Goal: Task Accomplishment & Management: Use online tool/utility

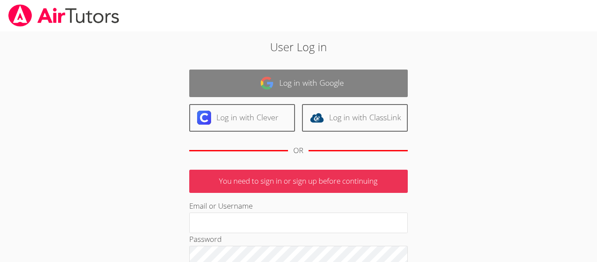
click at [291, 78] on link "Log in with Google" at bounding box center [298, 83] width 218 height 28
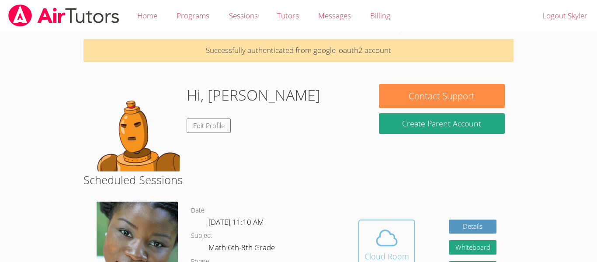
click at [377, 230] on icon at bounding box center [386, 237] width 24 height 24
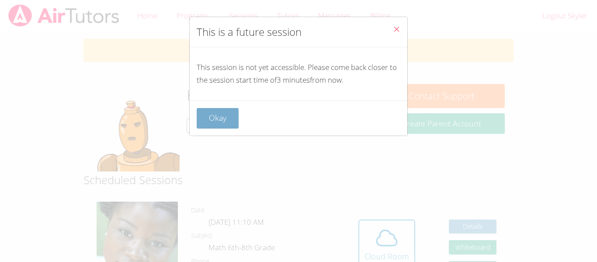
click at [205, 113] on button "Okay" at bounding box center [218, 118] width 42 height 21
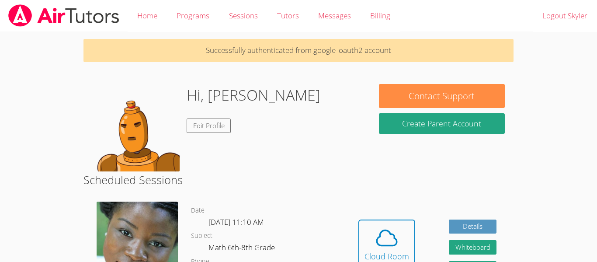
scroll to position [7, 0]
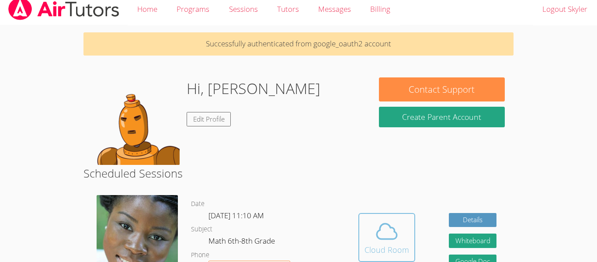
click at [359, 231] on button "Cloud Room" at bounding box center [386, 237] width 57 height 49
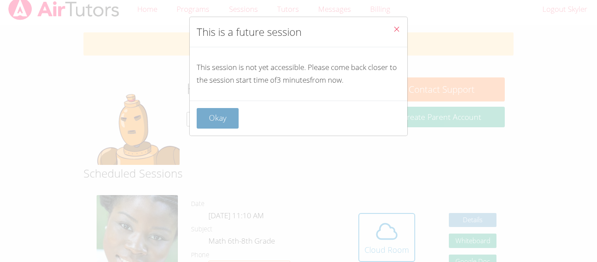
click at [217, 118] on button "Okay" at bounding box center [218, 118] width 42 height 21
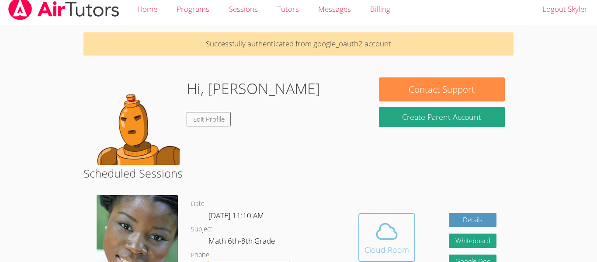
click at [381, 233] on icon at bounding box center [386, 231] width 24 height 24
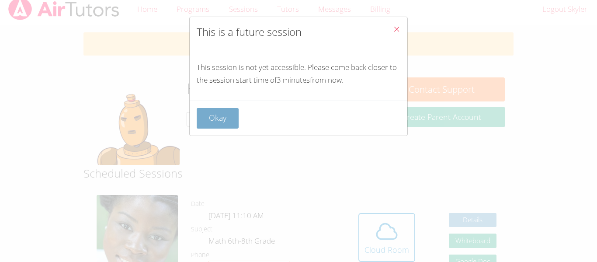
click at [217, 118] on button "Okay" at bounding box center [218, 118] width 42 height 21
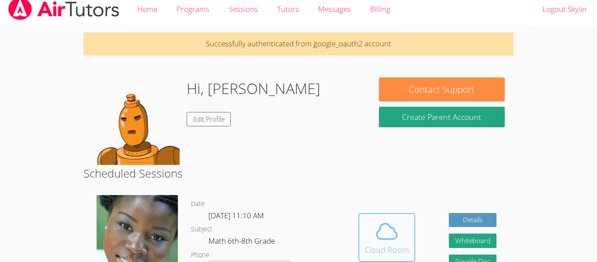
click at [393, 216] on button "Cloud Room" at bounding box center [386, 237] width 57 height 49
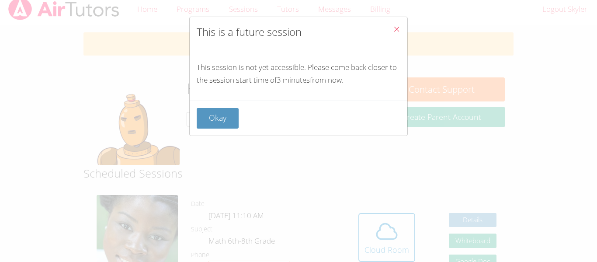
click at [229, 128] on div "Okay" at bounding box center [298, 117] width 217 height 35
click at [225, 121] on button "Okay" at bounding box center [218, 118] width 42 height 21
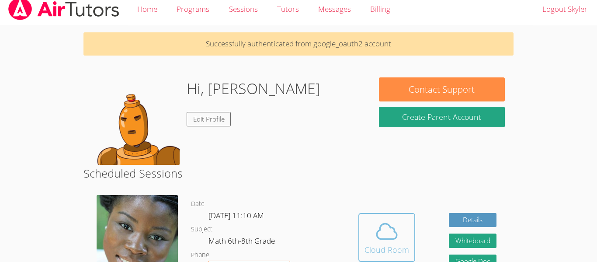
click at [372, 235] on span at bounding box center [386, 231] width 45 height 24
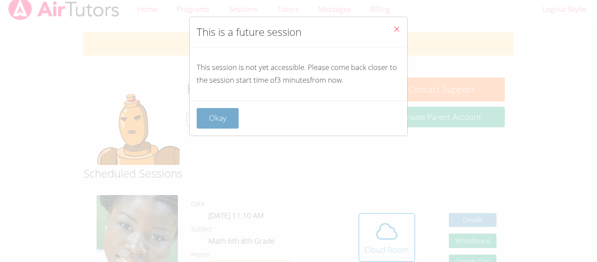
click at [209, 111] on button "Okay" at bounding box center [218, 118] width 42 height 21
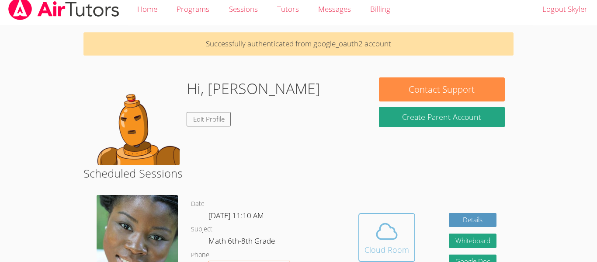
click at [374, 226] on icon at bounding box center [386, 231] width 24 height 24
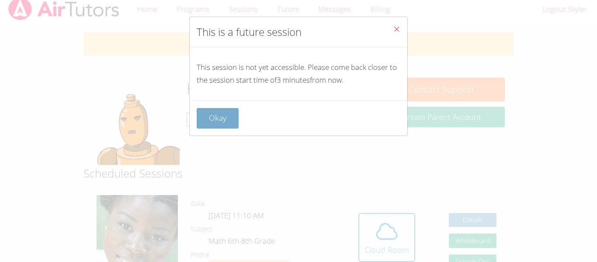
click at [212, 116] on button "Okay" at bounding box center [218, 118] width 42 height 21
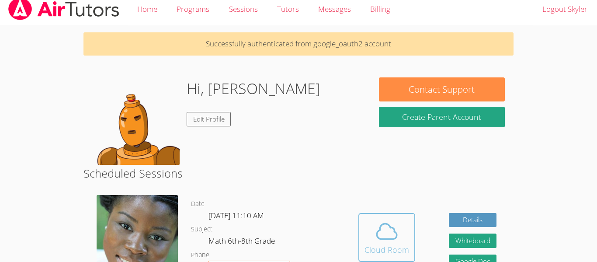
click at [358, 218] on button "Cloud Room" at bounding box center [386, 237] width 57 height 49
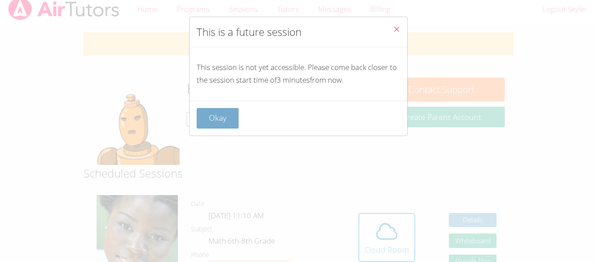
click at [227, 125] on button "Okay" at bounding box center [218, 118] width 42 height 21
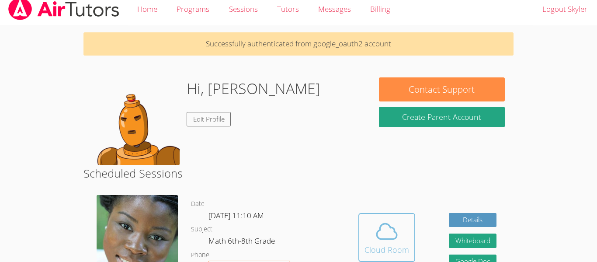
click at [386, 254] on div "Cloud Room" at bounding box center [386, 249] width 45 height 12
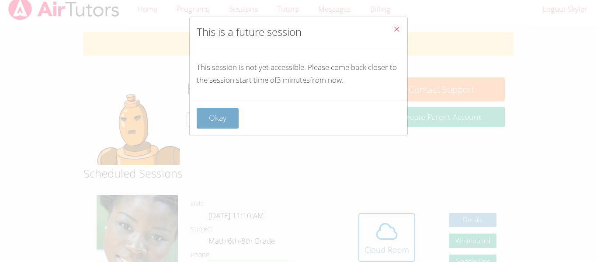
click at [231, 120] on button "Okay" at bounding box center [218, 118] width 42 height 21
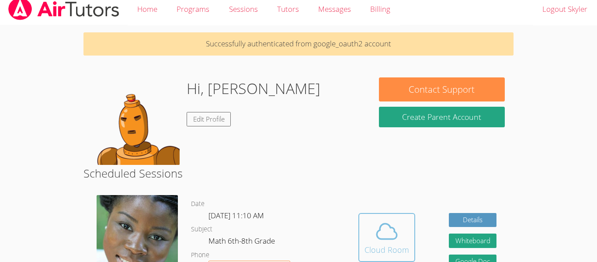
click at [381, 251] on div "Cloud Room" at bounding box center [386, 249] width 45 height 12
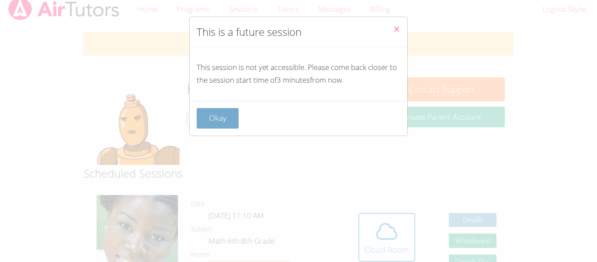
click at [233, 119] on button "Okay" at bounding box center [218, 118] width 42 height 21
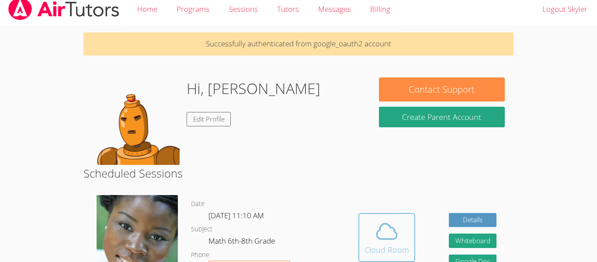
click at [373, 224] on span at bounding box center [386, 231] width 45 height 24
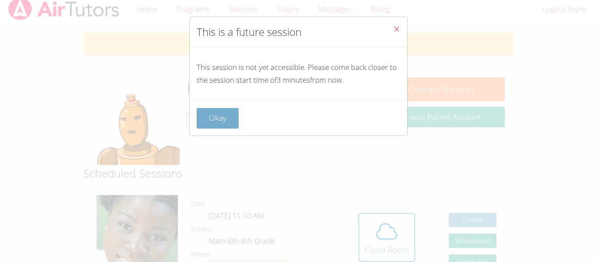
click at [231, 128] on button "Okay" at bounding box center [218, 118] width 42 height 21
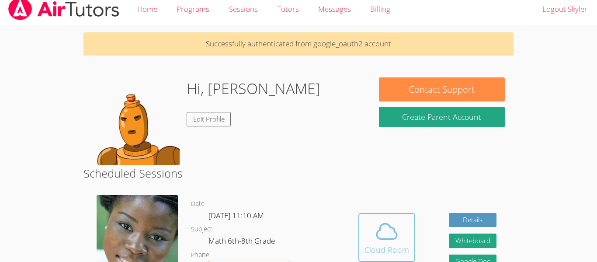
click at [393, 228] on icon at bounding box center [386, 230] width 20 height 15
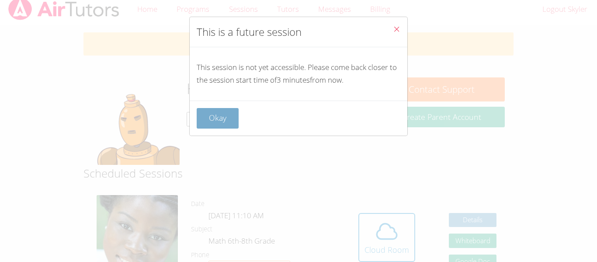
click at [236, 124] on button "Okay" at bounding box center [218, 118] width 42 height 21
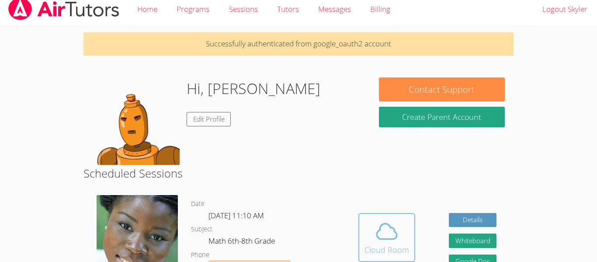
click at [371, 226] on span at bounding box center [386, 231] width 45 height 24
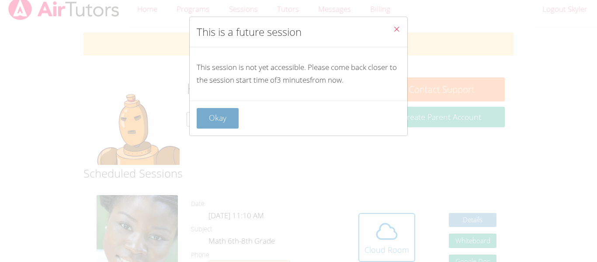
click at [229, 123] on button "Okay" at bounding box center [218, 118] width 42 height 21
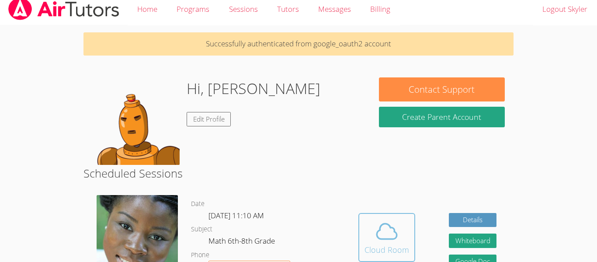
click at [382, 244] on div "Cloud Room" at bounding box center [386, 249] width 45 height 12
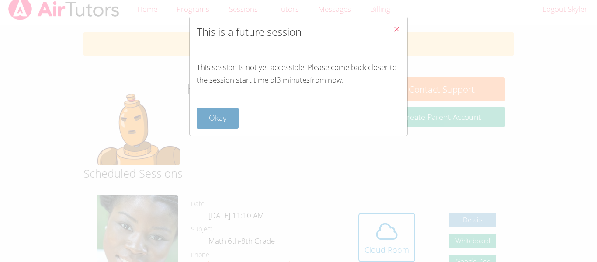
click at [227, 119] on button "Okay" at bounding box center [218, 118] width 42 height 21
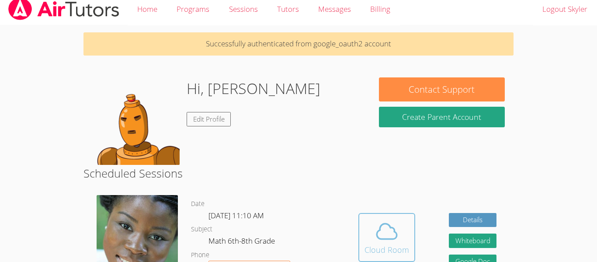
click at [366, 233] on span at bounding box center [386, 231] width 45 height 24
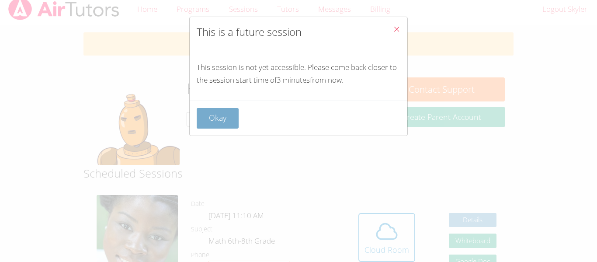
click at [232, 121] on button "Okay" at bounding box center [218, 118] width 42 height 21
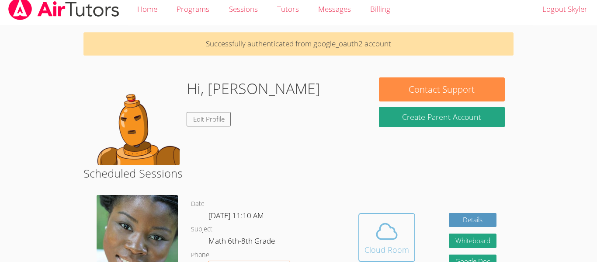
click at [400, 252] on div "Cloud Room" at bounding box center [386, 249] width 45 height 12
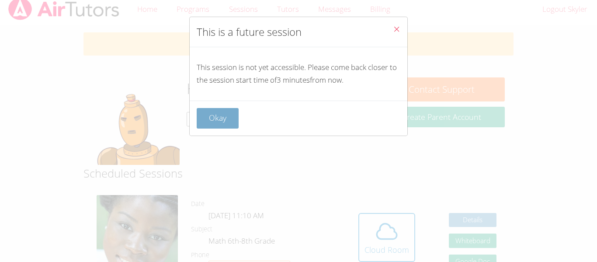
click at [232, 120] on button "Okay" at bounding box center [218, 118] width 42 height 21
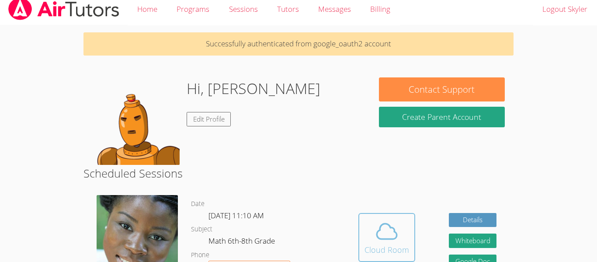
click at [397, 247] on div "Cloud Room" at bounding box center [386, 249] width 45 height 12
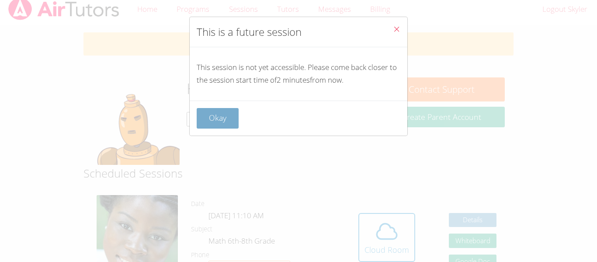
click at [232, 118] on button "Okay" at bounding box center [218, 118] width 42 height 21
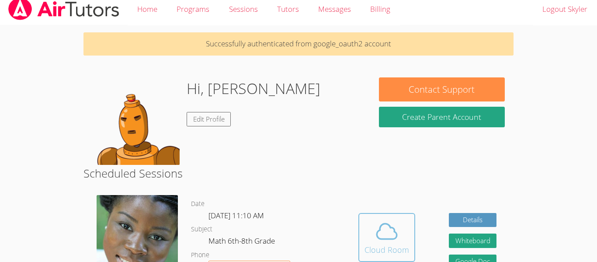
click at [397, 250] on div "Cloud Room" at bounding box center [386, 249] width 45 height 12
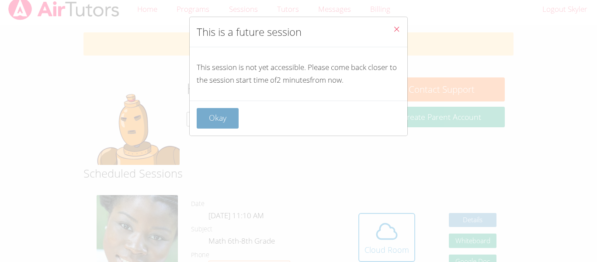
click at [230, 114] on button "Okay" at bounding box center [218, 118] width 42 height 21
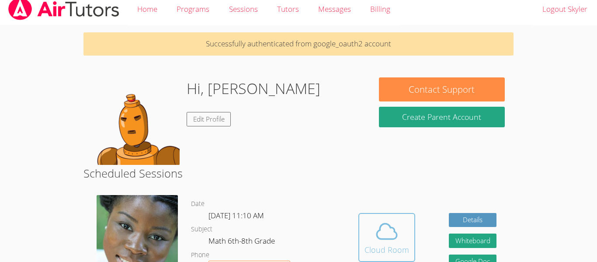
click at [375, 234] on icon at bounding box center [386, 231] width 24 height 24
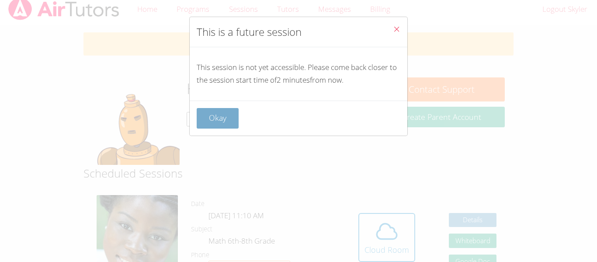
click at [235, 122] on button "Okay" at bounding box center [218, 118] width 42 height 21
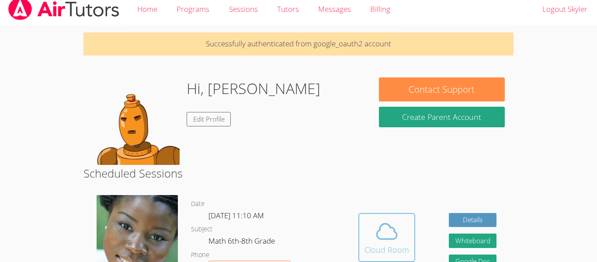
click at [393, 244] on div "Cloud Room" at bounding box center [386, 249] width 45 height 12
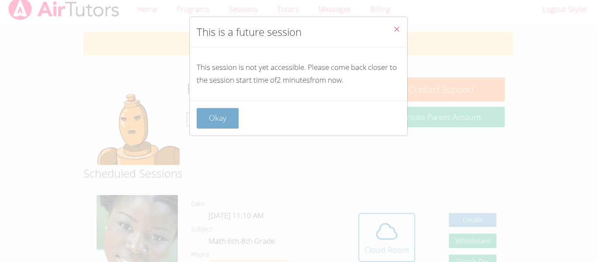
click at [232, 122] on button "Okay" at bounding box center [218, 118] width 42 height 21
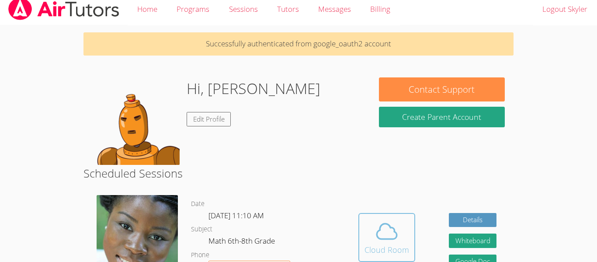
click at [388, 232] on icon at bounding box center [386, 231] width 24 height 24
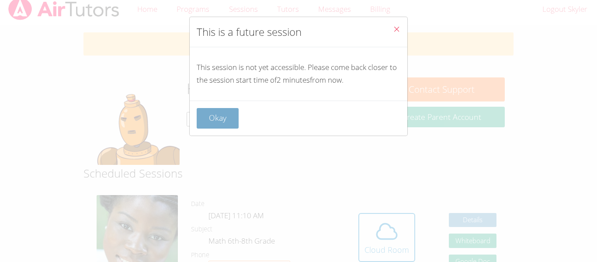
click at [234, 122] on button "Okay" at bounding box center [218, 118] width 42 height 21
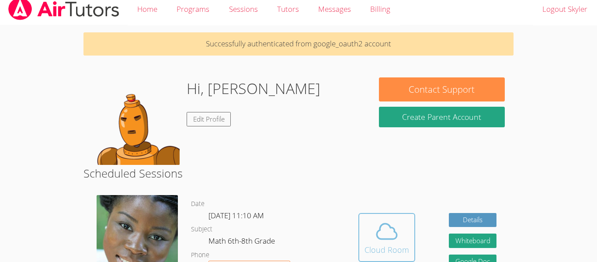
click at [387, 233] on icon at bounding box center [386, 231] width 24 height 24
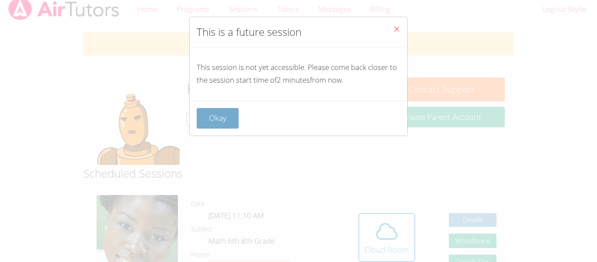
click at [235, 124] on button "Okay" at bounding box center [218, 118] width 42 height 21
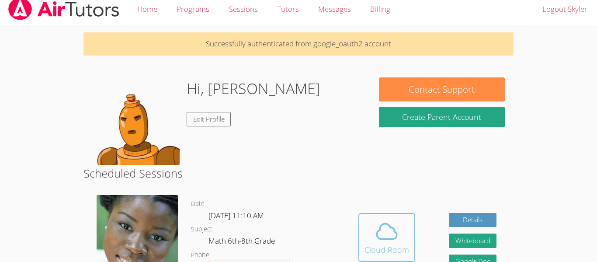
click at [375, 241] on icon at bounding box center [386, 231] width 24 height 24
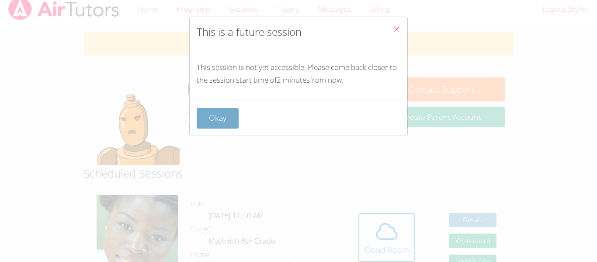
click at [235, 124] on button "Okay" at bounding box center [218, 118] width 42 height 21
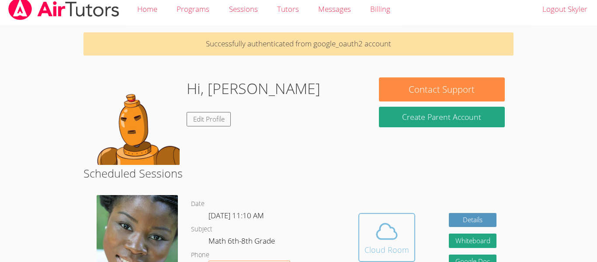
click at [362, 229] on button "Cloud Room" at bounding box center [386, 237] width 57 height 49
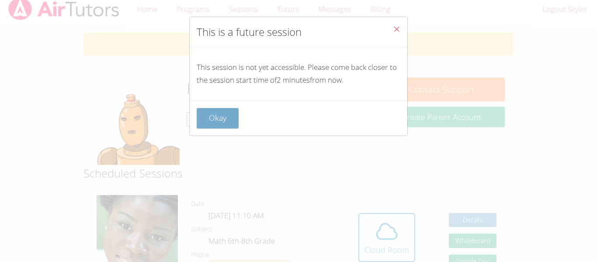
click at [234, 121] on button "Okay" at bounding box center [218, 118] width 42 height 21
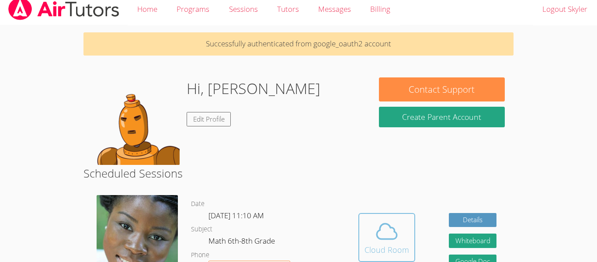
click at [365, 231] on span at bounding box center [386, 231] width 45 height 24
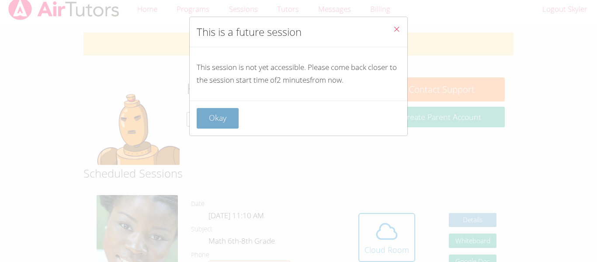
click at [234, 117] on button "Okay" at bounding box center [218, 118] width 42 height 21
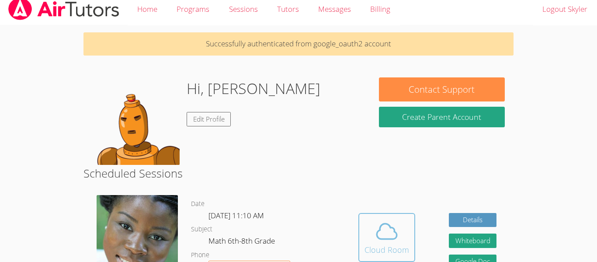
click at [395, 253] on div "Cloud Room" at bounding box center [386, 249] width 45 height 12
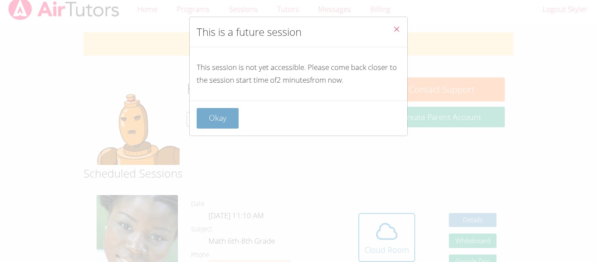
click at [226, 117] on button "Okay" at bounding box center [218, 118] width 42 height 21
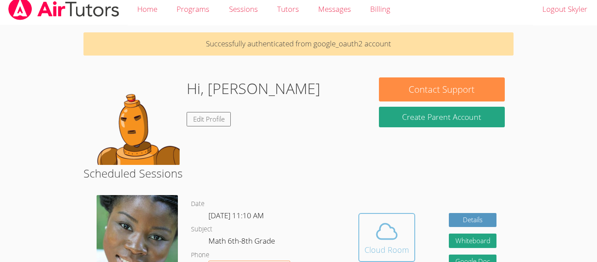
click at [372, 243] on div "Cloud Room" at bounding box center [386, 249] width 45 height 12
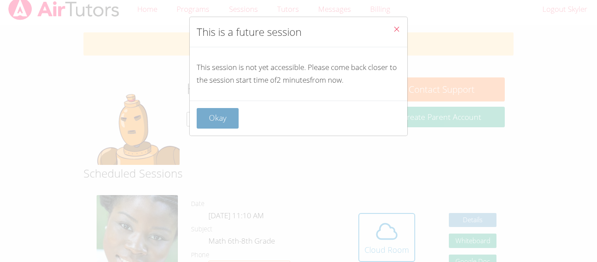
click at [236, 120] on button "Okay" at bounding box center [218, 118] width 42 height 21
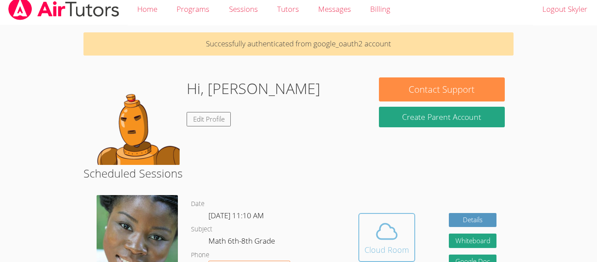
click at [387, 240] on icon at bounding box center [386, 231] width 24 height 24
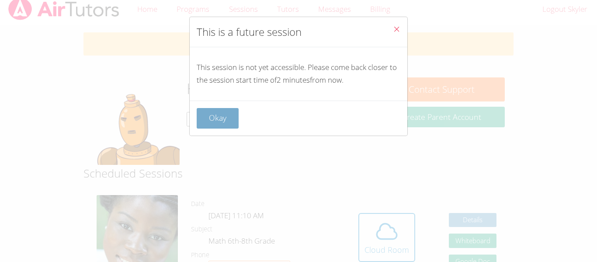
click at [223, 109] on button "Okay" at bounding box center [218, 118] width 42 height 21
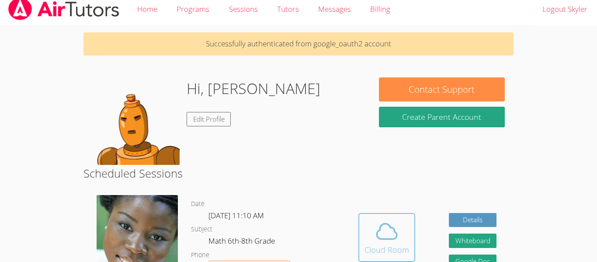
click at [390, 242] on icon at bounding box center [386, 231] width 24 height 24
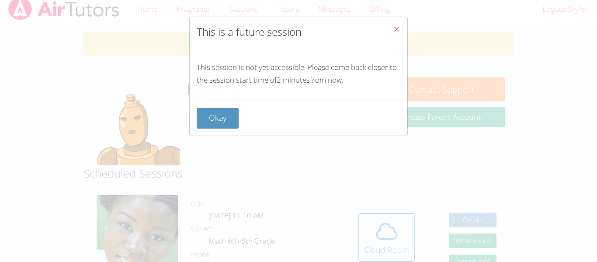
click at [239, 123] on div "Okay" at bounding box center [299, 118] width 204 height 21
click at [219, 109] on button "Okay" at bounding box center [218, 118] width 42 height 21
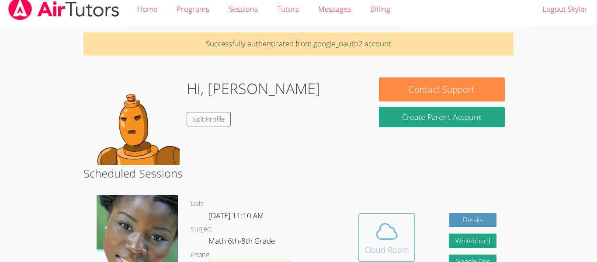
click at [368, 231] on span at bounding box center [386, 231] width 45 height 24
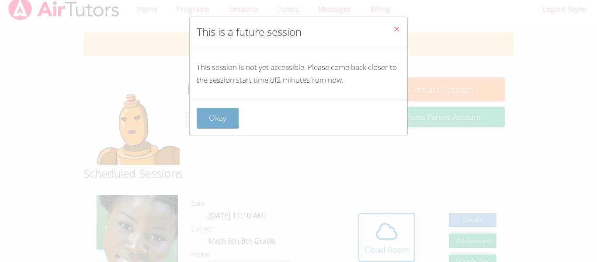
click at [231, 122] on button "Okay" at bounding box center [218, 118] width 42 height 21
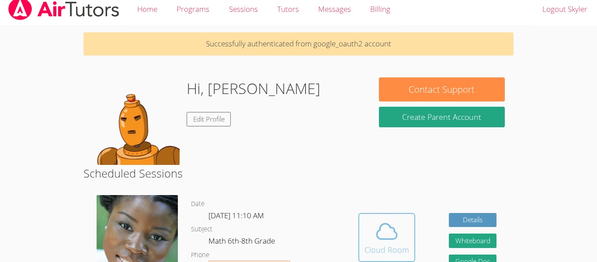
click at [364, 216] on button "Cloud Room" at bounding box center [386, 237] width 57 height 49
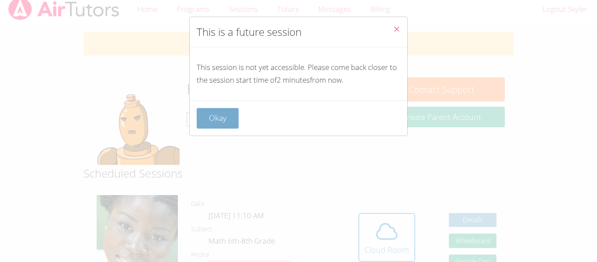
click at [234, 108] on button "Okay" at bounding box center [218, 118] width 42 height 21
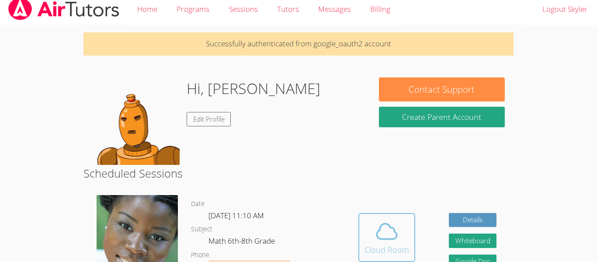
click at [376, 224] on icon at bounding box center [386, 231] width 24 height 24
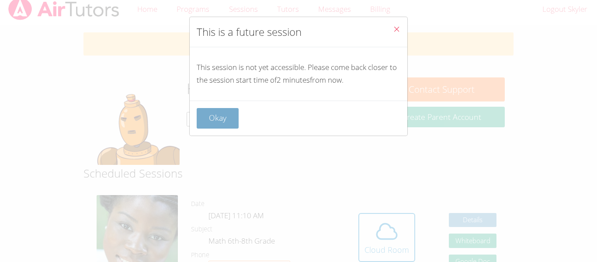
click at [230, 126] on button "Okay" at bounding box center [218, 118] width 42 height 21
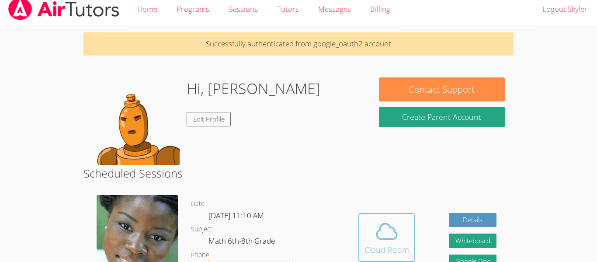
click at [395, 233] on icon at bounding box center [386, 230] width 20 height 15
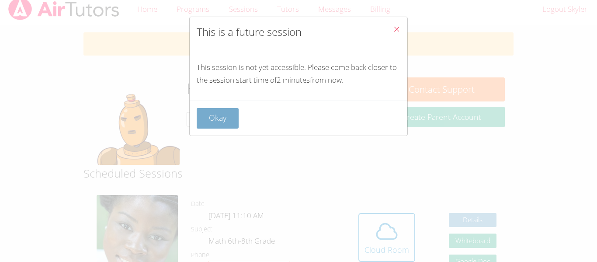
click at [230, 121] on button "Okay" at bounding box center [218, 118] width 42 height 21
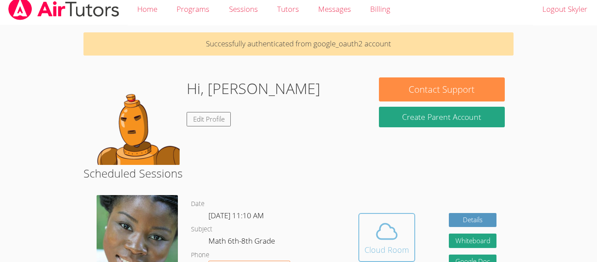
click at [396, 254] on div "Cloud Room" at bounding box center [386, 249] width 45 height 12
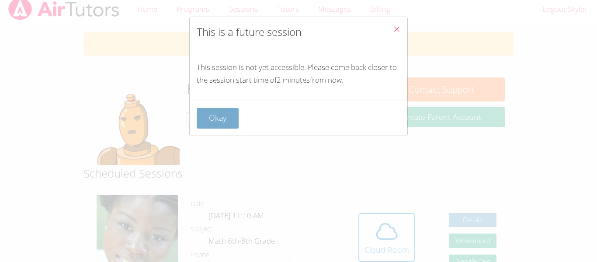
click at [231, 126] on button "Okay" at bounding box center [218, 118] width 42 height 21
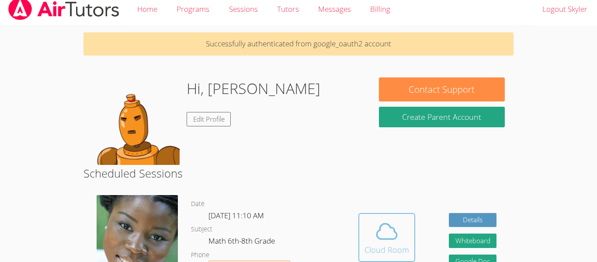
click at [385, 246] on div "Cloud Room" at bounding box center [386, 249] width 45 height 12
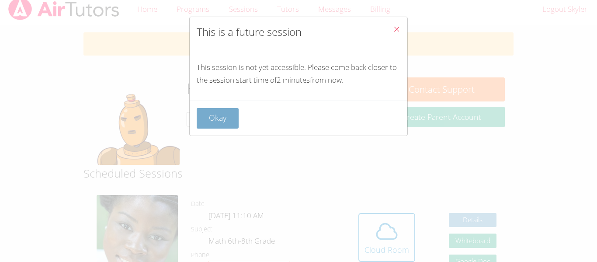
click at [233, 123] on button "Okay" at bounding box center [218, 118] width 42 height 21
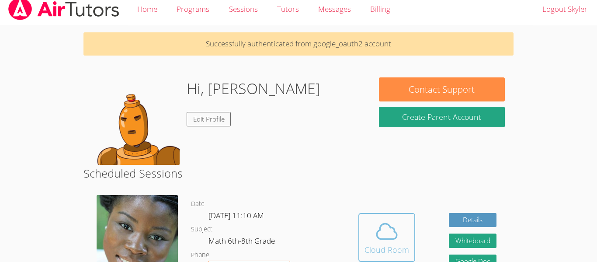
click at [371, 228] on span at bounding box center [386, 231] width 45 height 24
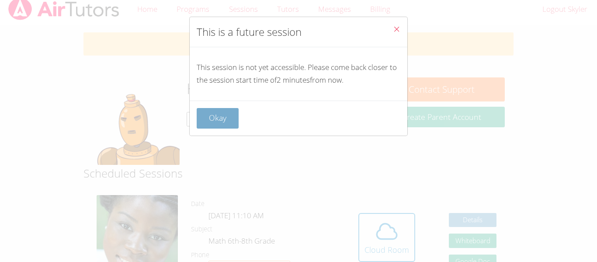
click at [232, 124] on button "Okay" at bounding box center [218, 118] width 42 height 21
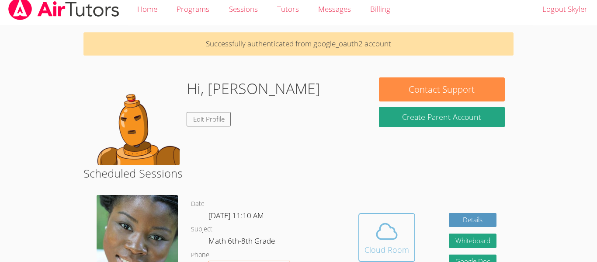
click at [373, 242] on span at bounding box center [386, 231] width 45 height 24
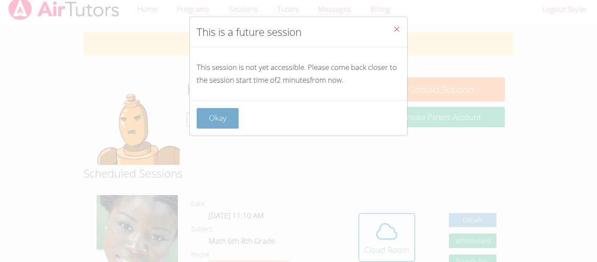
click at [221, 122] on button "Okay" at bounding box center [218, 118] width 42 height 21
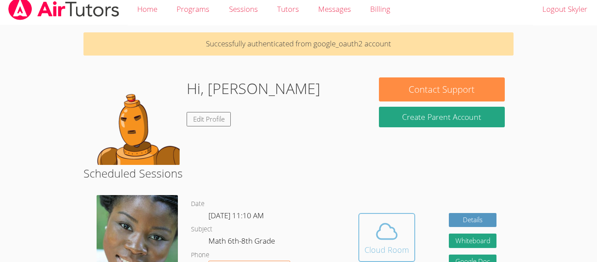
click at [374, 222] on icon at bounding box center [386, 231] width 24 height 24
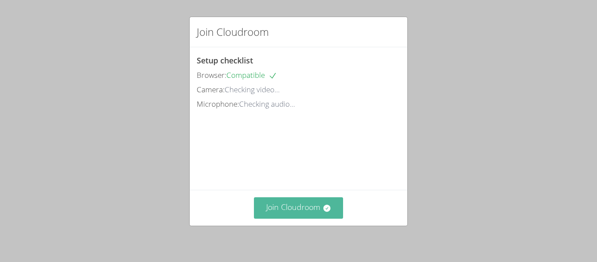
click at [293, 204] on button "Join Cloudroom" at bounding box center [299, 207] width 90 height 21
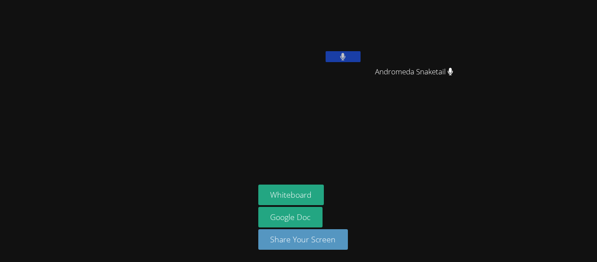
click at [336, 54] on button at bounding box center [342, 56] width 35 height 11
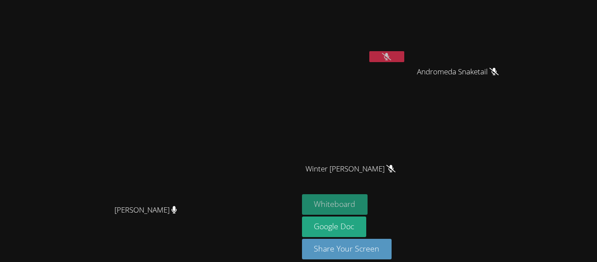
click at [368, 199] on button "Whiteboard" at bounding box center [335, 204] width 66 height 21
click at [404, 54] on button at bounding box center [386, 56] width 35 height 11
click at [368, 199] on button "Whiteboard" at bounding box center [335, 204] width 66 height 21
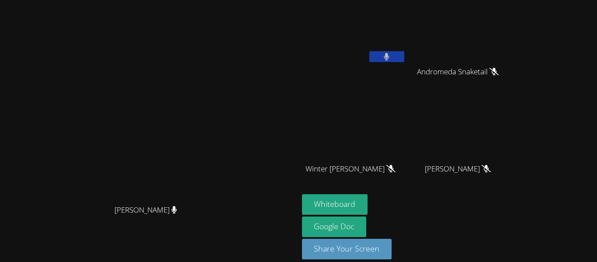
click at [404, 59] on button at bounding box center [386, 56] width 35 height 11
click at [404, 61] on button at bounding box center [386, 56] width 35 height 11
click at [404, 59] on button at bounding box center [386, 56] width 35 height 11
click at [391, 53] on icon at bounding box center [386, 56] width 9 height 7
click at [404, 55] on button at bounding box center [386, 56] width 35 height 11
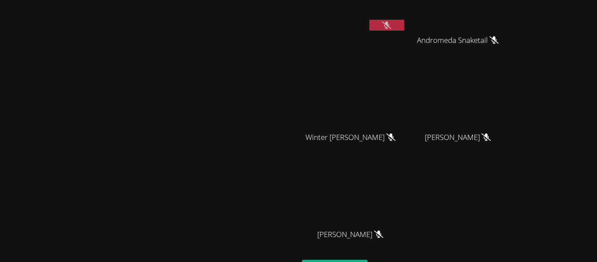
scroll to position [31, 0]
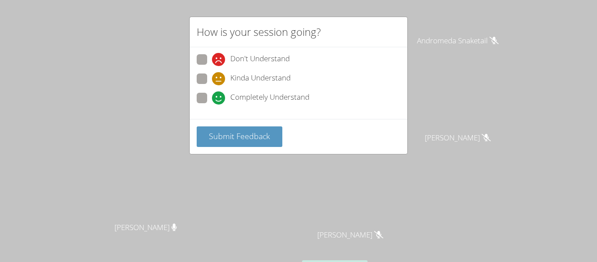
click at [201, 108] on div "Completely Understand" at bounding box center [299, 101] width 204 height 16
click at [203, 103] on label "Completely Understand" at bounding box center [253, 99] width 113 height 12
click at [212, 100] on input "Completely Understand" at bounding box center [215, 96] width 7 height 7
radio input "true"
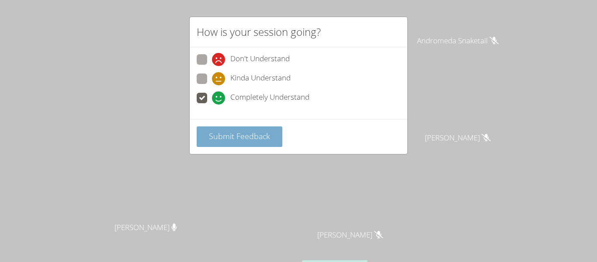
click at [226, 135] on span "Submit Feedback" at bounding box center [239, 136] width 61 height 10
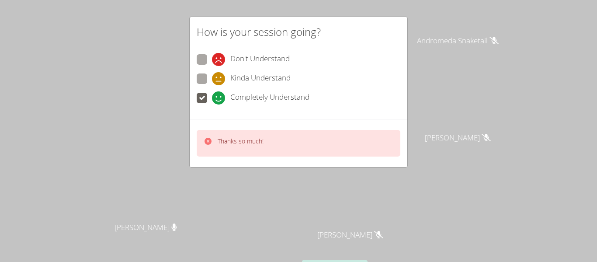
click at [231, 151] on div "Thanks so much!" at bounding box center [299, 143] width 204 height 27
click at [231, 161] on div "Thanks so much!" at bounding box center [298, 143] width 217 height 48
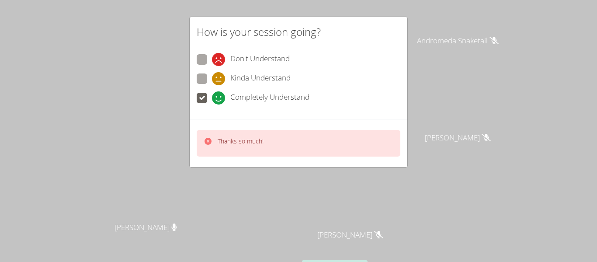
click at [231, 161] on div "Thanks so much!" at bounding box center [298, 143] width 217 height 48
click at [237, 167] on div "How is your session going? Don't Understand Kinda Understand Completely Underst…" at bounding box center [298, 131] width 597 height 262
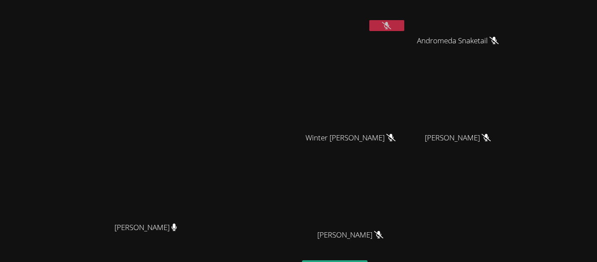
click at [214, 191] on video at bounding box center [148, 136] width 131 height 164
click at [404, 23] on button at bounding box center [386, 25] width 35 height 11
click at [404, 26] on button at bounding box center [386, 25] width 35 height 11
click at [404, 31] on button at bounding box center [386, 25] width 35 height 11
click at [404, 24] on button at bounding box center [386, 25] width 35 height 11
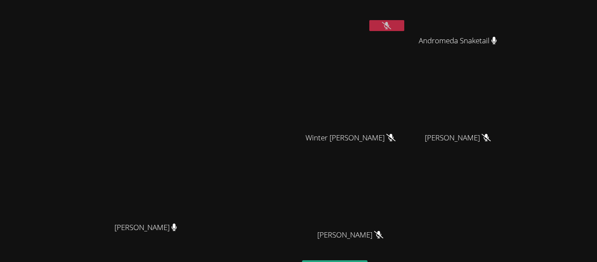
click at [391, 28] on icon at bounding box center [386, 25] width 9 height 7
click at [404, 28] on button at bounding box center [386, 25] width 35 height 11
click at [404, 24] on button at bounding box center [386, 25] width 35 height 11
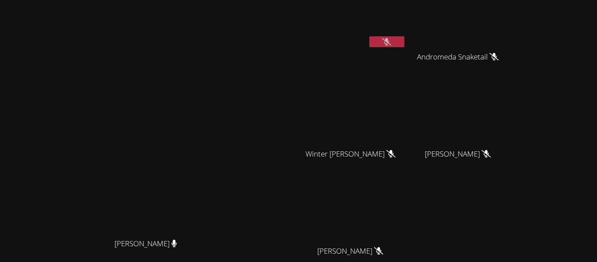
scroll to position [14, 0]
click at [214, 70] on video at bounding box center [148, 152] width 131 height 164
click at [404, 42] on button at bounding box center [386, 42] width 35 height 11
